Goal: Task Accomplishment & Management: Use online tool/utility

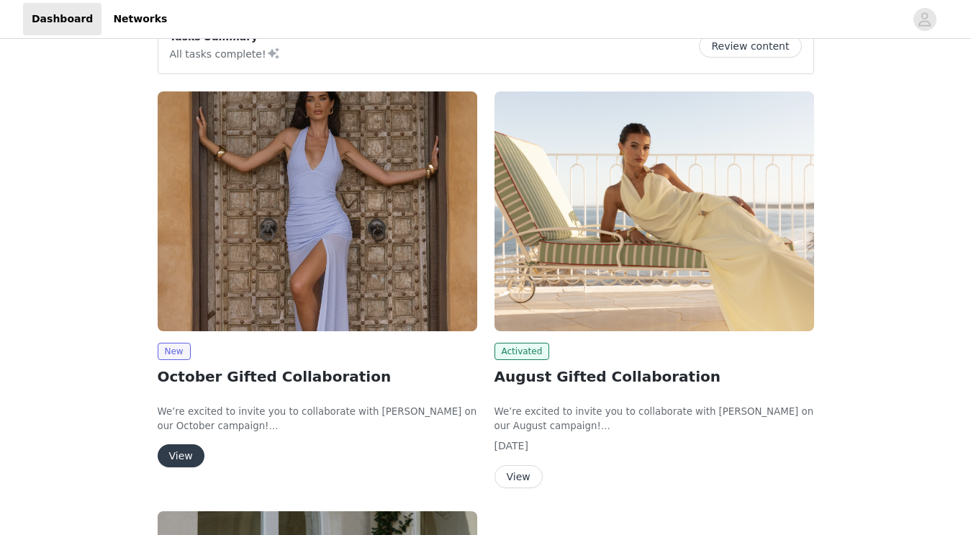
scroll to position [138, 0]
click at [179, 455] on button "View" at bounding box center [181, 455] width 47 height 23
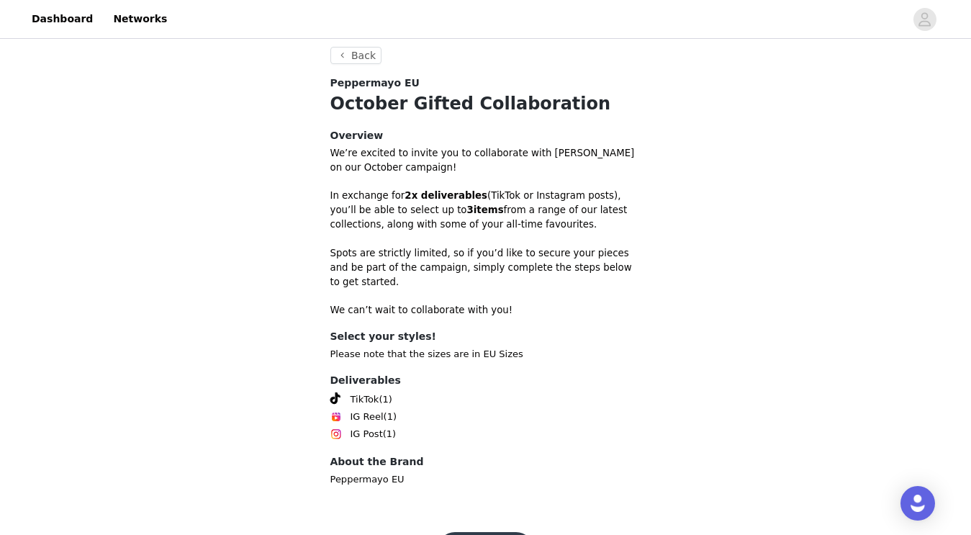
scroll to position [400, 0]
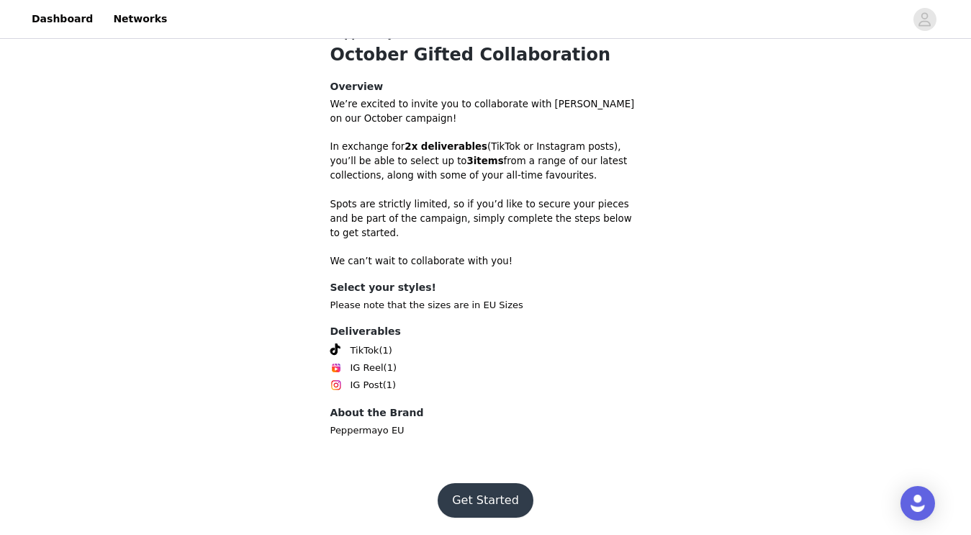
click at [489, 499] on button "Get Started" at bounding box center [485, 500] width 96 height 35
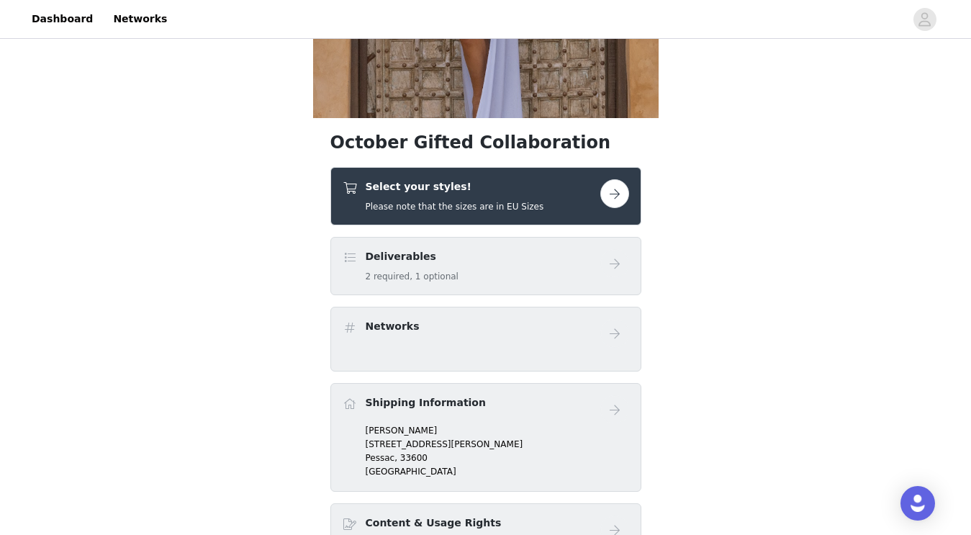
scroll to position [278, 0]
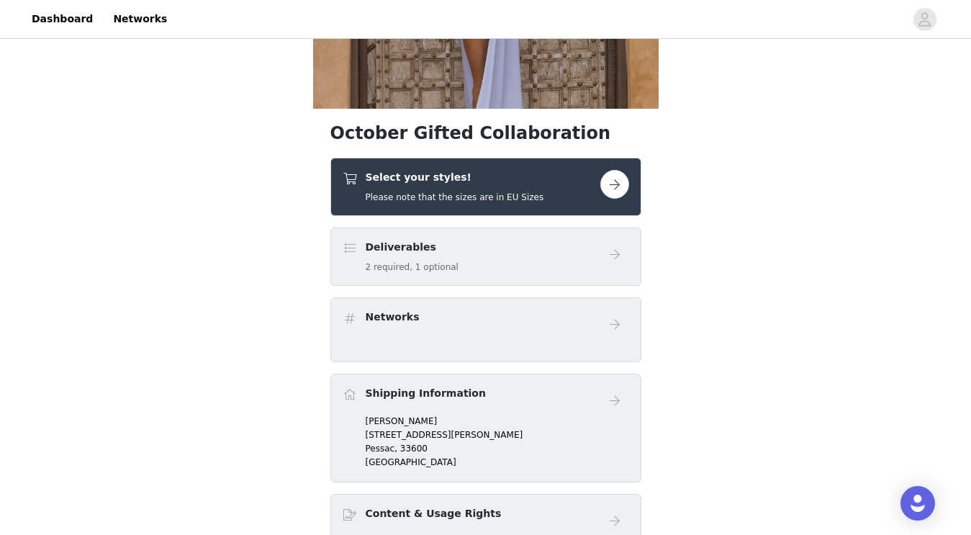
click at [617, 180] on button "button" at bounding box center [614, 184] width 29 height 29
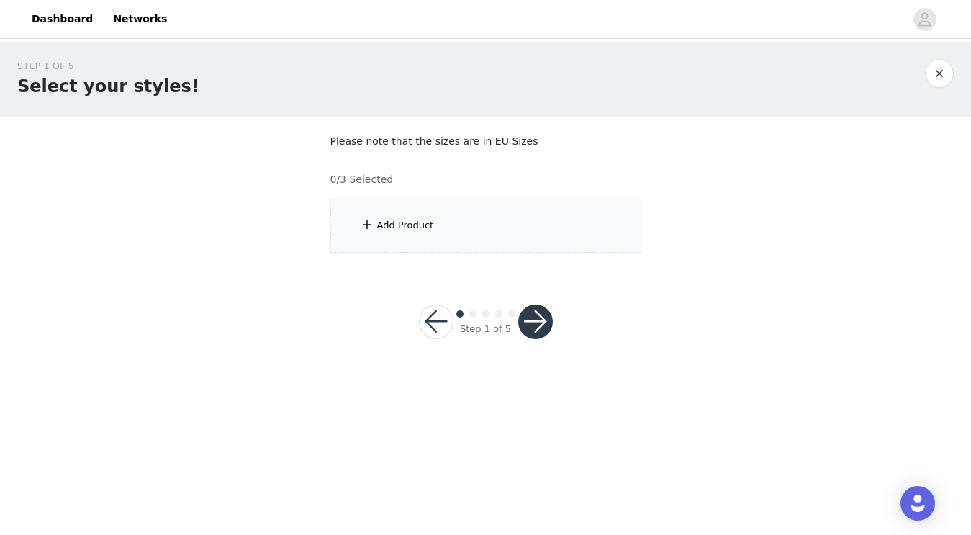
click at [557, 218] on div "Add Product" at bounding box center [485, 226] width 311 height 54
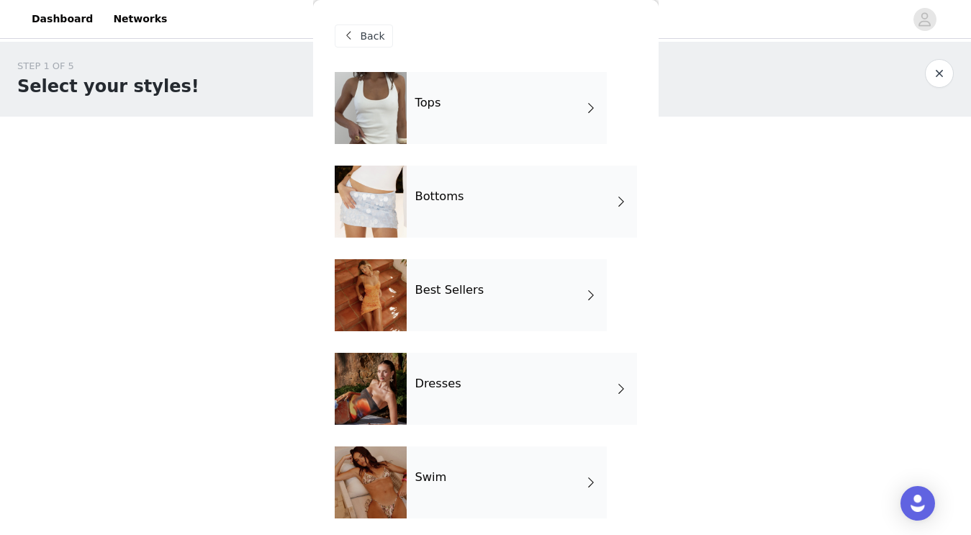
click at [473, 303] on div "Best Sellers" at bounding box center [507, 295] width 200 height 72
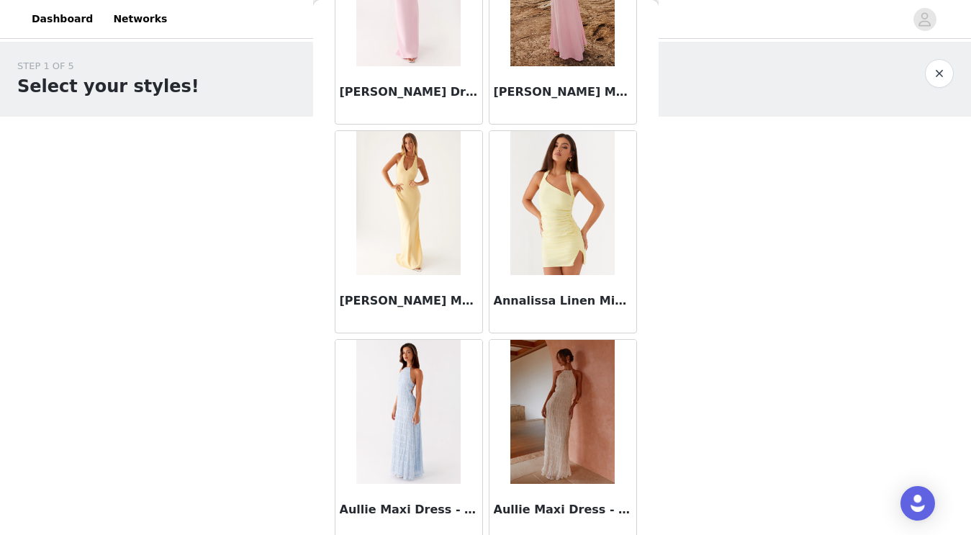
scroll to position [1667, 0]
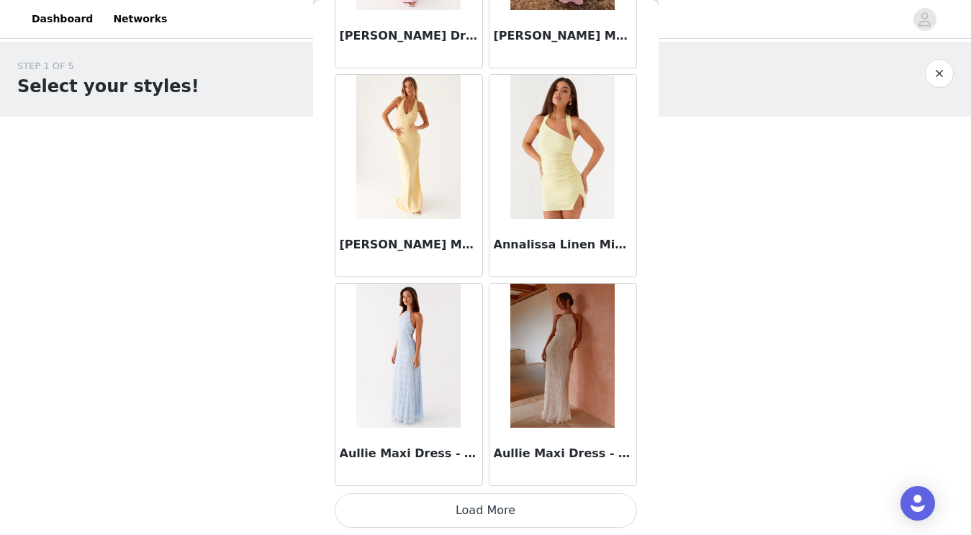
click at [471, 514] on button "Load More" at bounding box center [486, 510] width 302 height 35
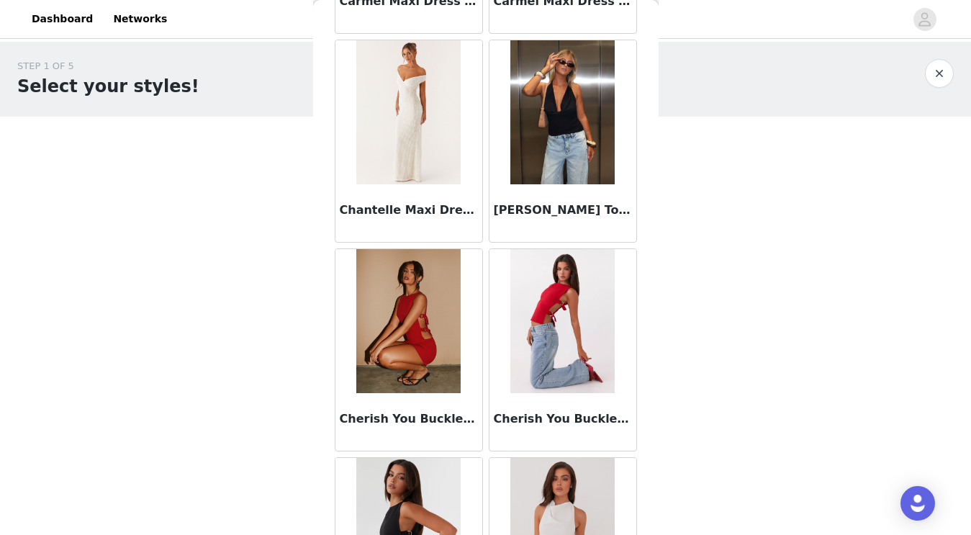
scroll to position [3754, 0]
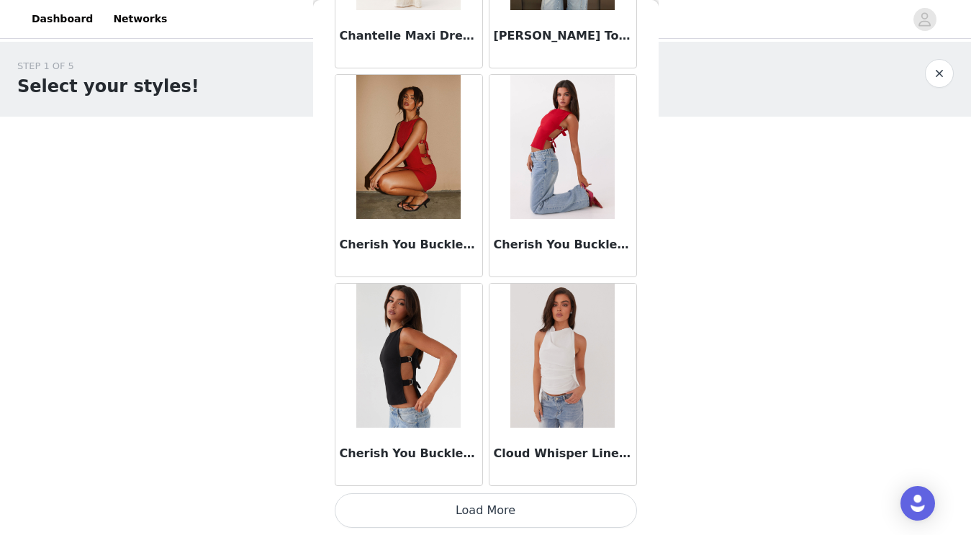
click at [489, 512] on button "Load More" at bounding box center [486, 510] width 302 height 35
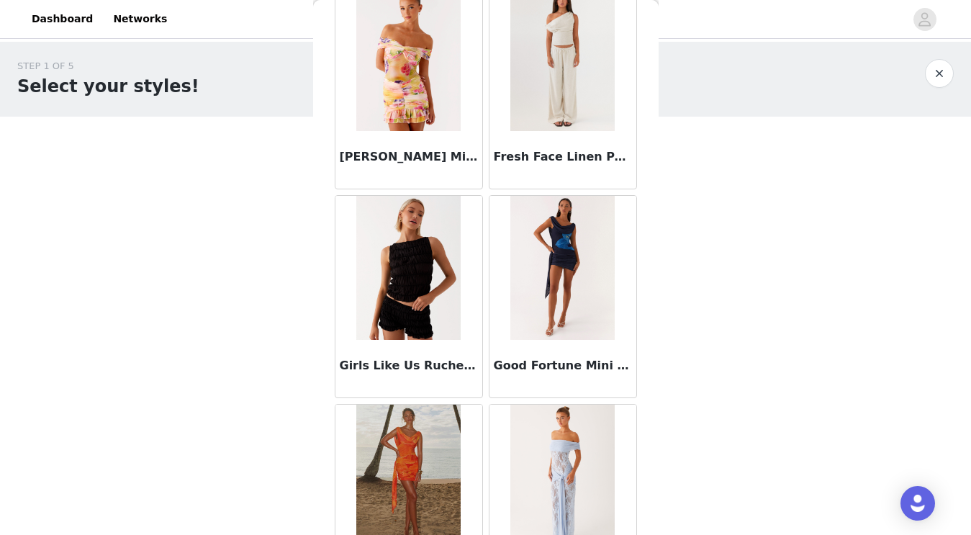
scroll to position [5841, 0]
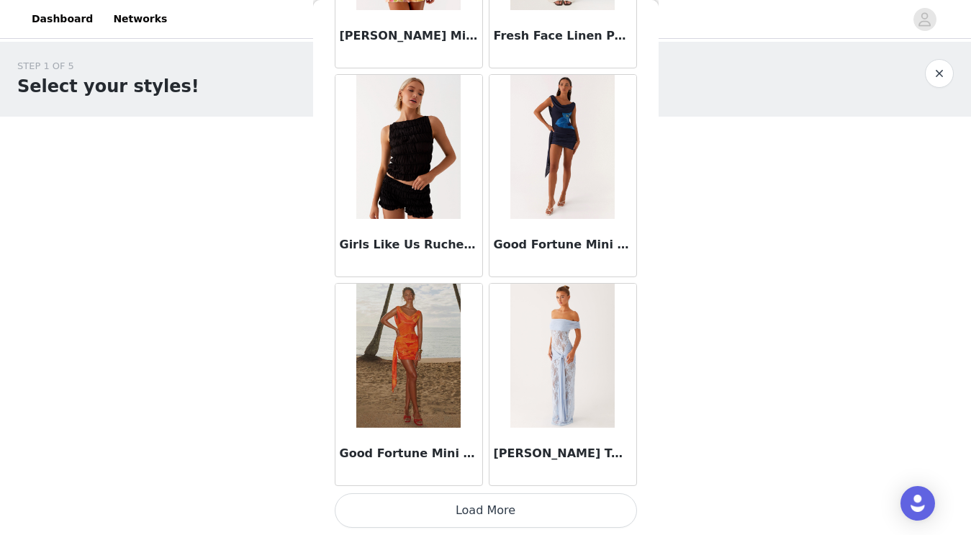
click at [509, 511] on button "Load More" at bounding box center [486, 510] width 302 height 35
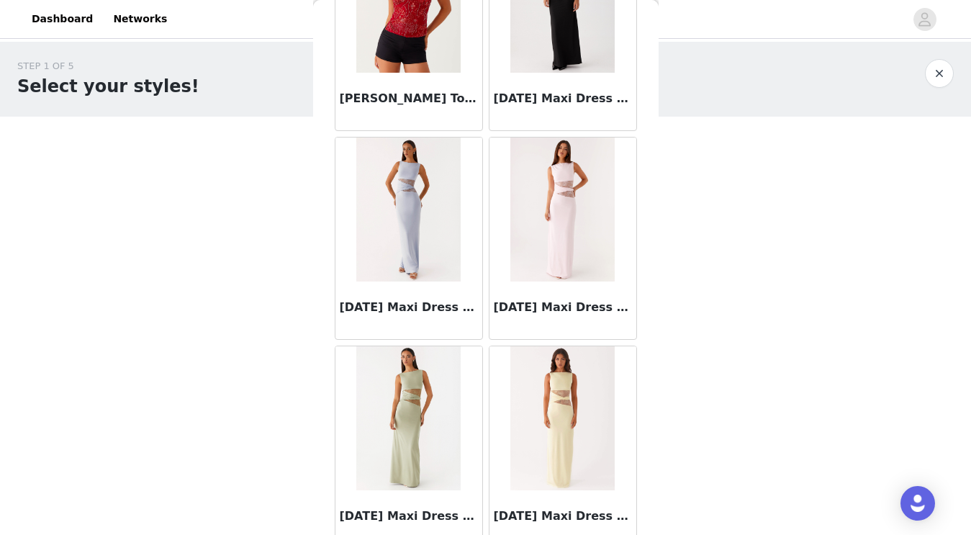
scroll to position [7927, 0]
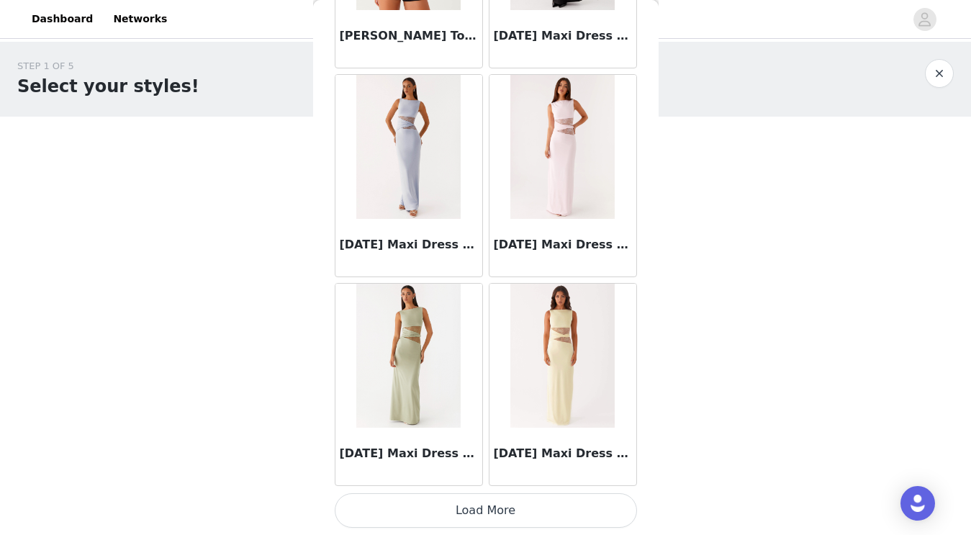
click at [559, 512] on button "Load More" at bounding box center [486, 510] width 302 height 35
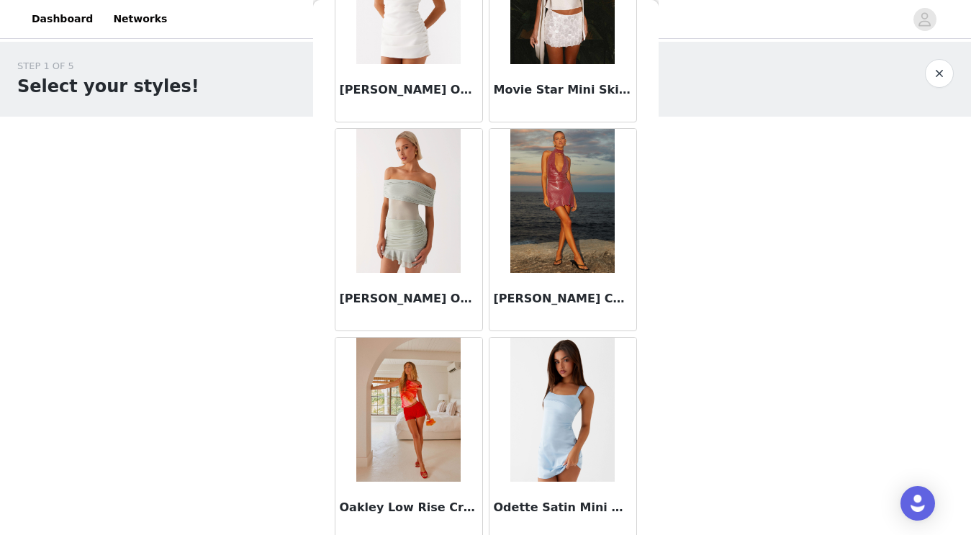
scroll to position [10014, 0]
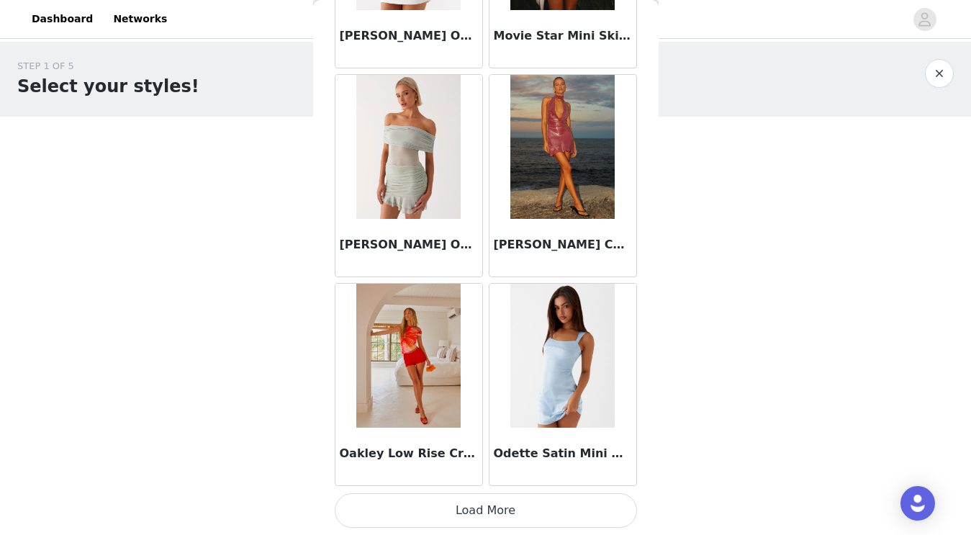
click at [544, 504] on button "Load More" at bounding box center [486, 510] width 302 height 35
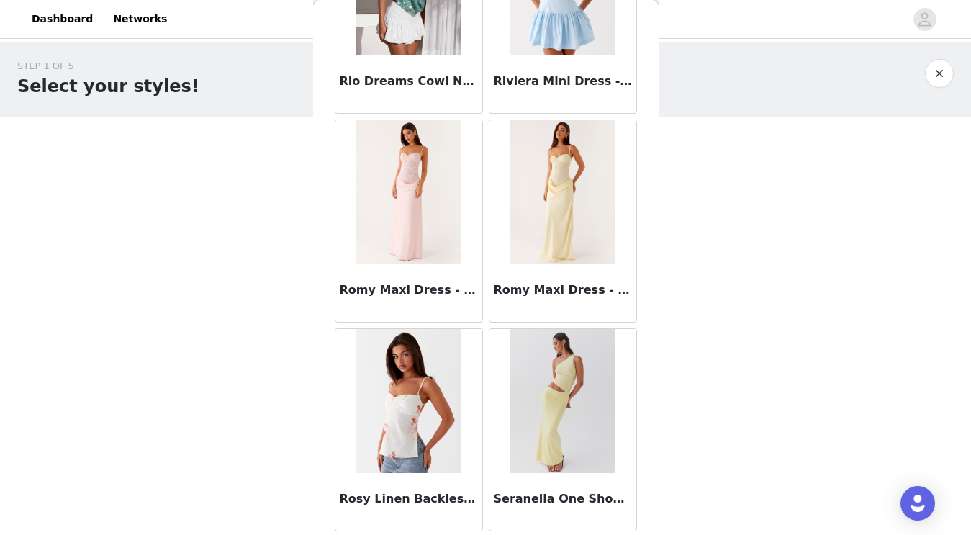
scroll to position [12101, 0]
